Goal: Check status: Check status

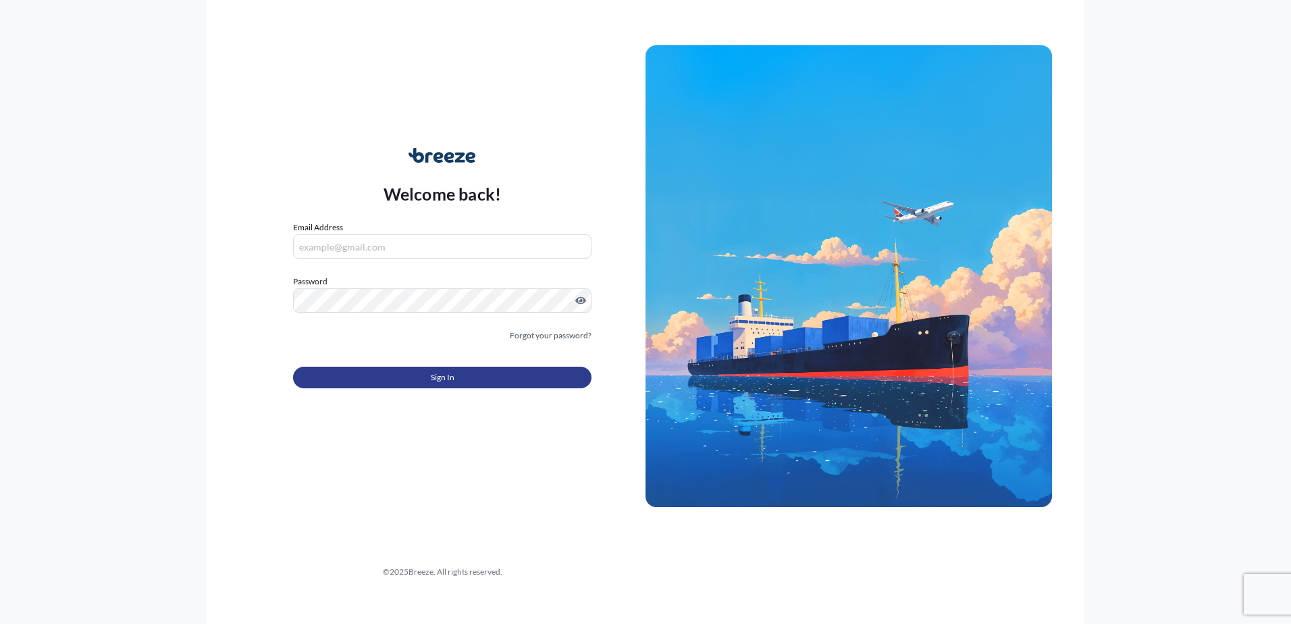
type input "[EMAIL_ADDRESS][DOMAIN_NAME]"
click at [441, 373] on span "Sign In" at bounding box center [443, 378] width 24 height 14
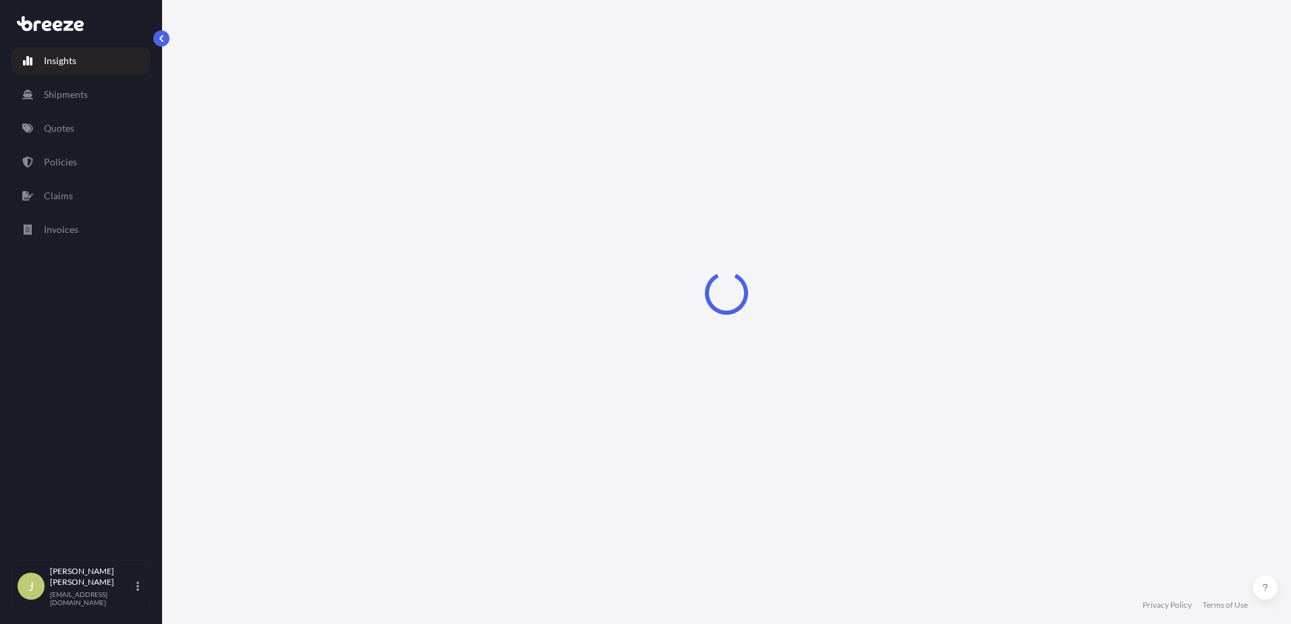
select select "2025"
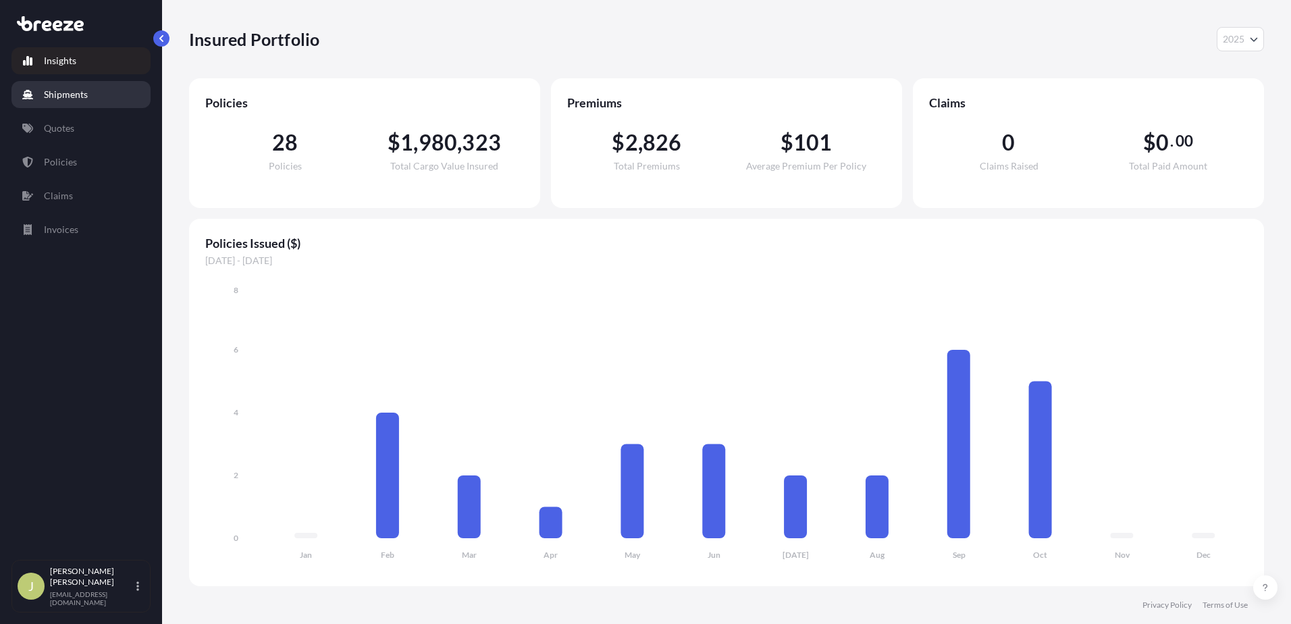
click at [77, 96] on p "Shipments" at bounding box center [66, 95] width 44 height 14
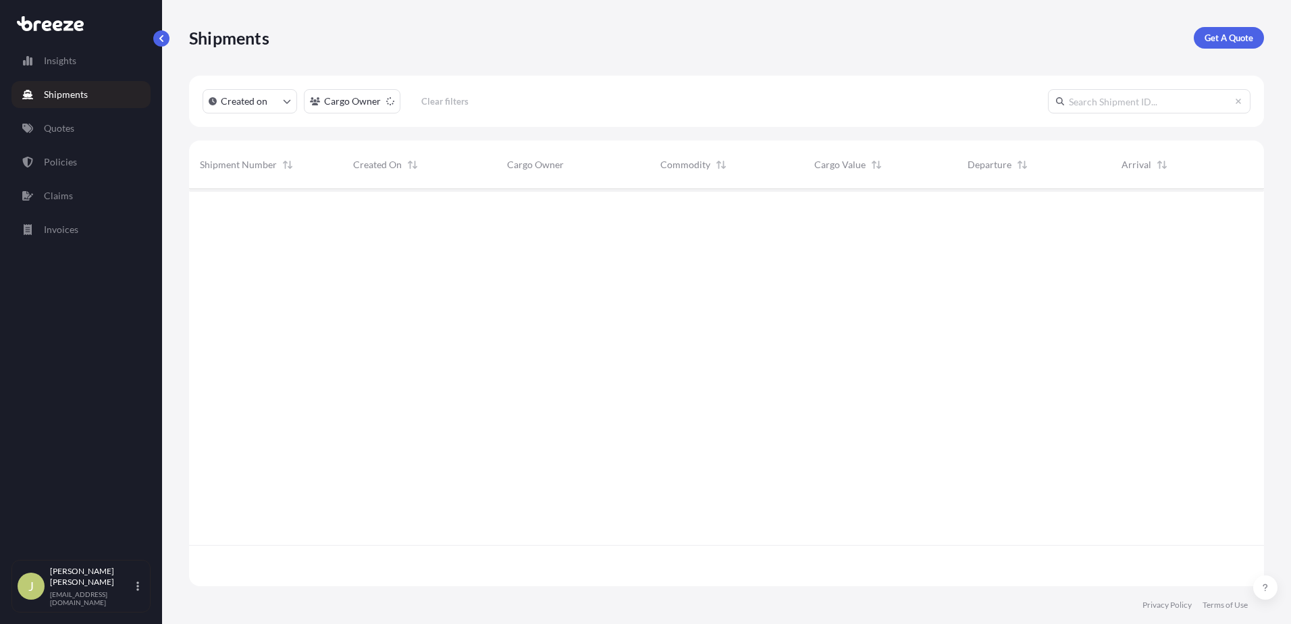
scroll to position [394, 1065]
click at [485, 105] on div "Created on Cargo Owner Clear filters" at bounding box center [726, 101] width 1075 height 51
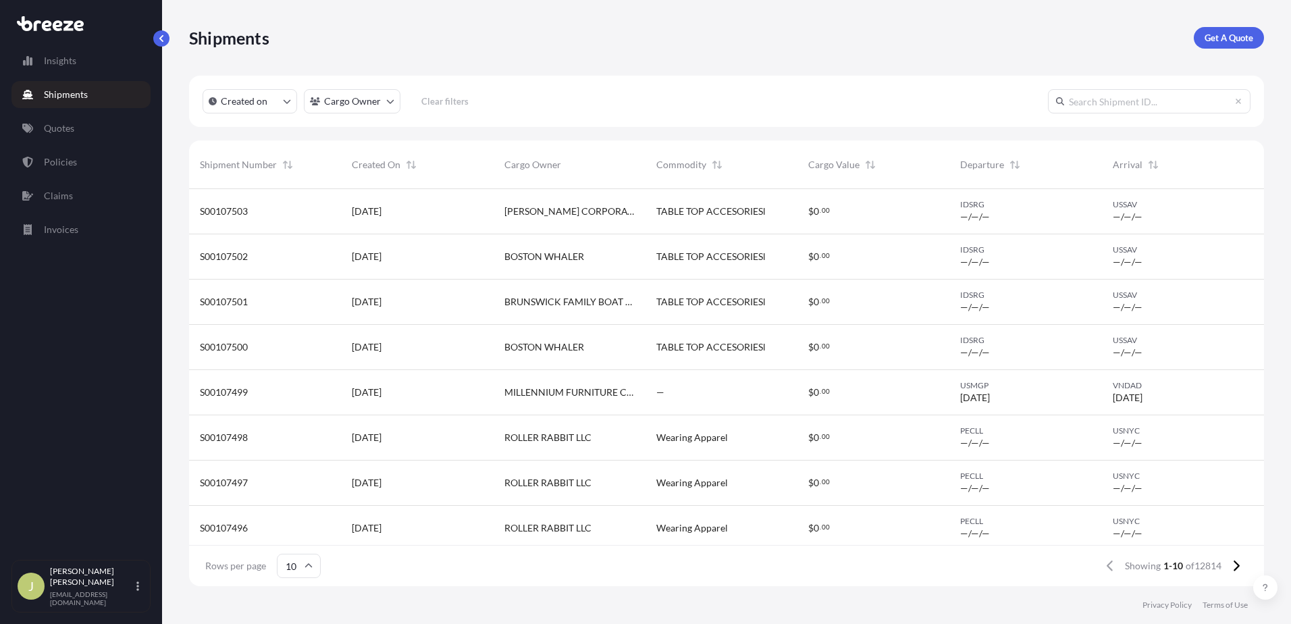
click at [1118, 104] on input "text" at bounding box center [1149, 101] width 203 height 24
paste input "S00107162"
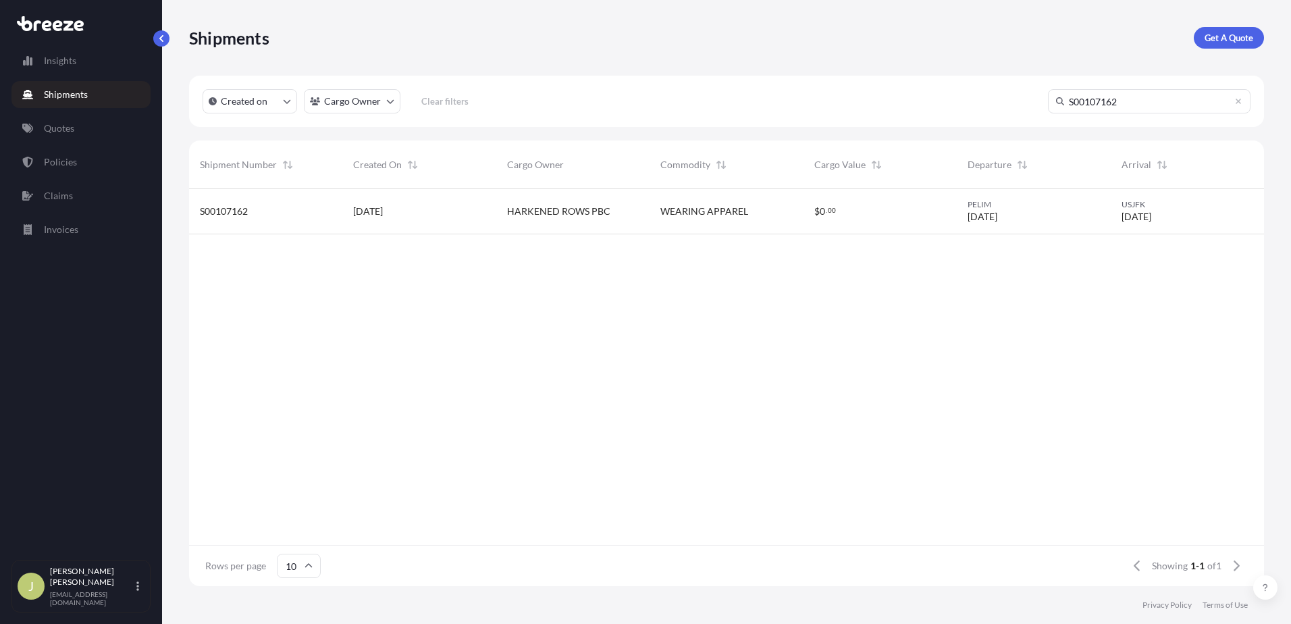
type input "S00107162"
click at [536, 205] on span "HARKENED ROWS PBC" at bounding box center [558, 212] width 103 height 14
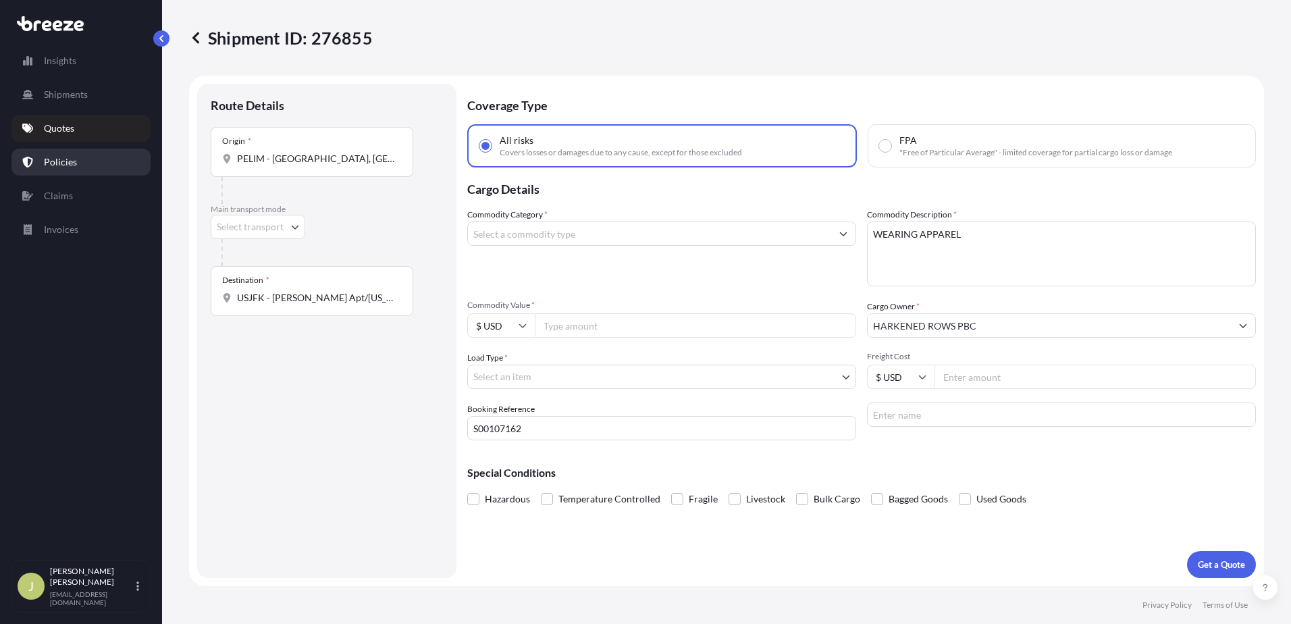
click at [47, 160] on p "Policies" at bounding box center [60, 162] width 33 height 14
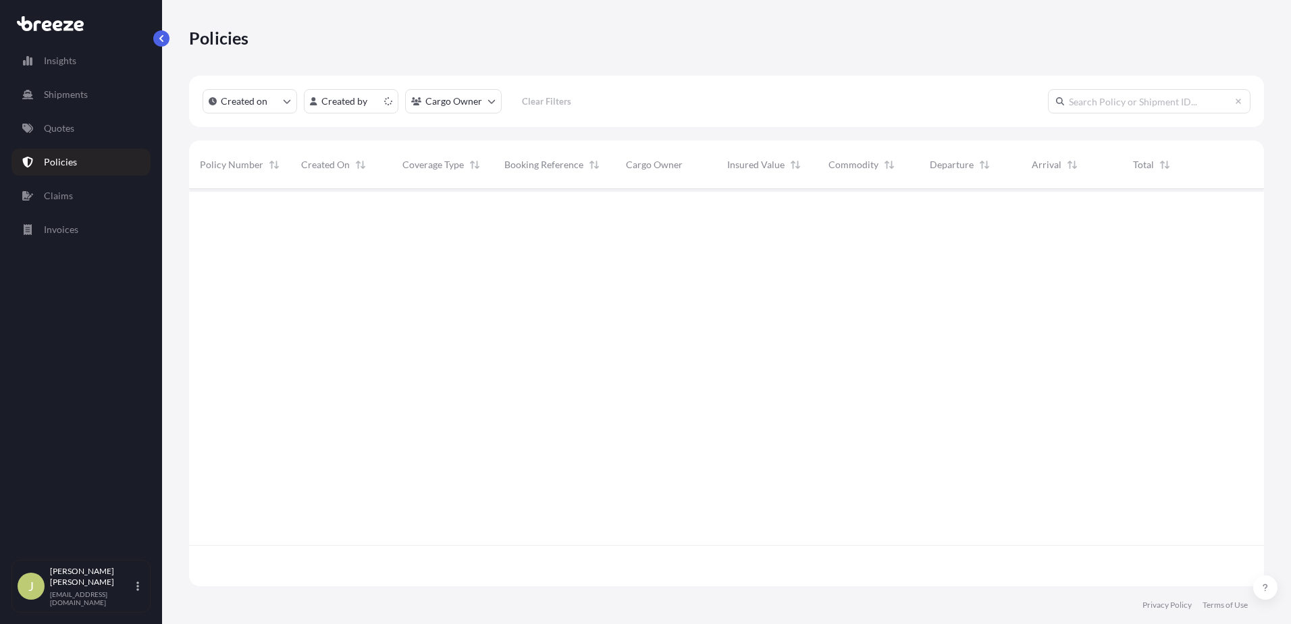
scroll to position [394, 1065]
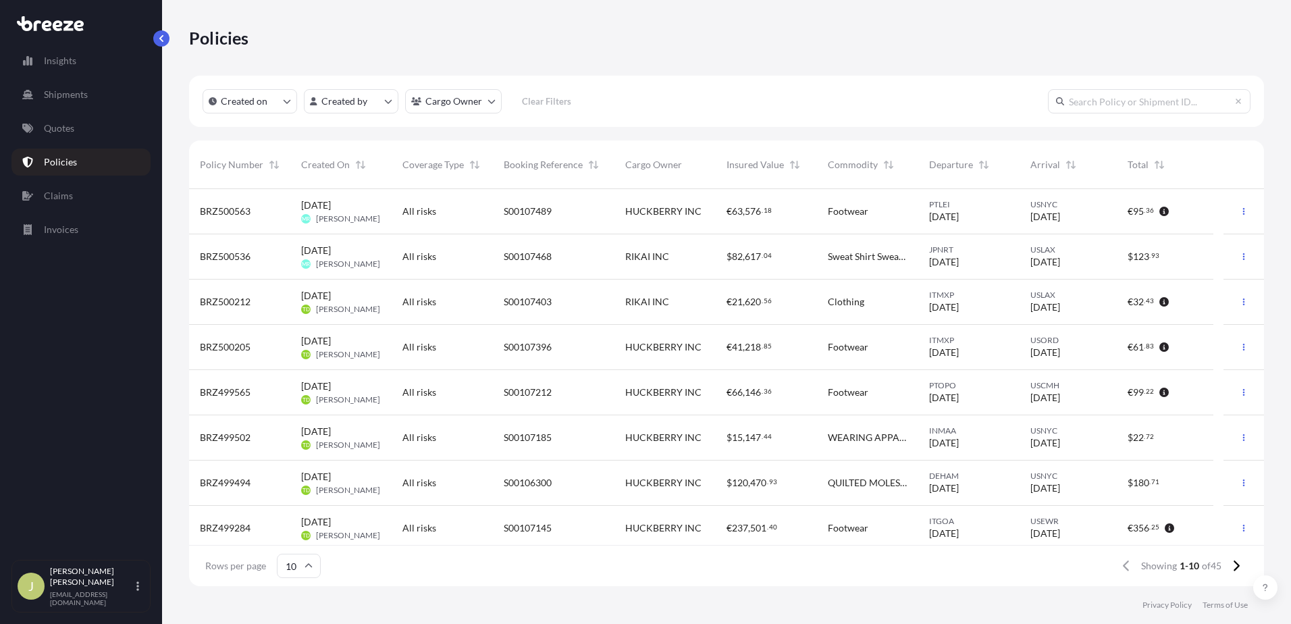
click at [1111, 101] on input "text" at bounding box center [1149, 101] width 203 height 24
paste input "S00107162"
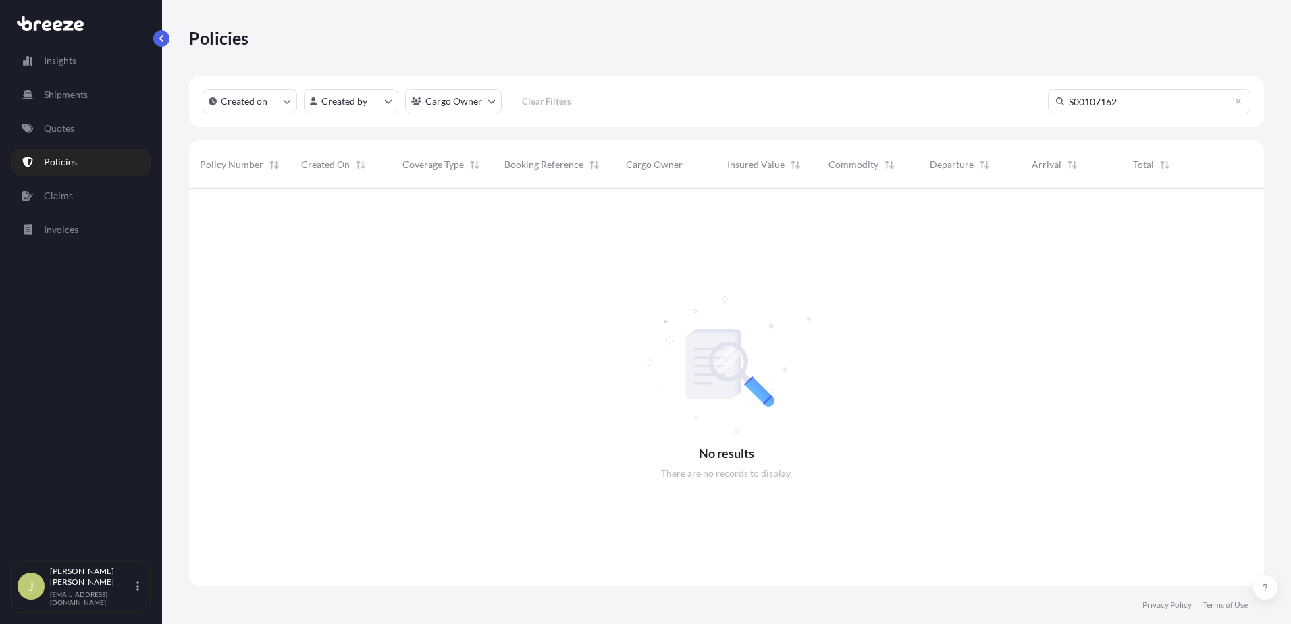
scroll to position [436, 1065]
type input "S00107162"
